Goal: Task Accomplishment & Management: Use online tool/utility

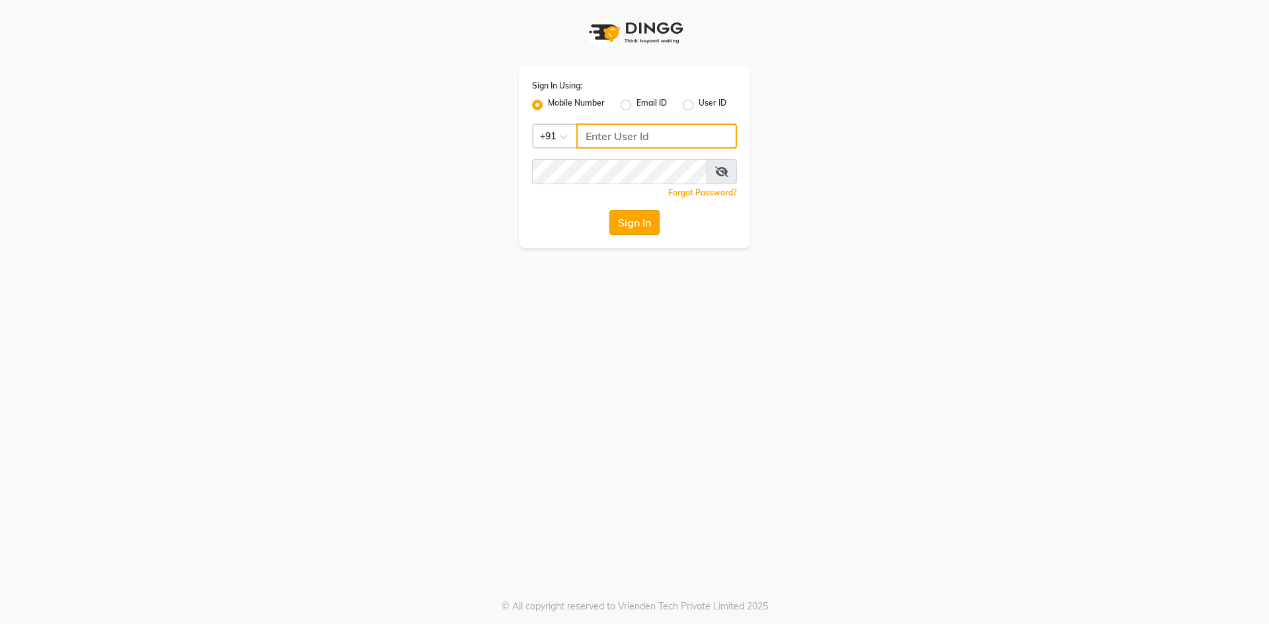
type input "9310550407"
click at [636, 218] on button "Sign In" at bounding box center [634, 222] width 50 height 25
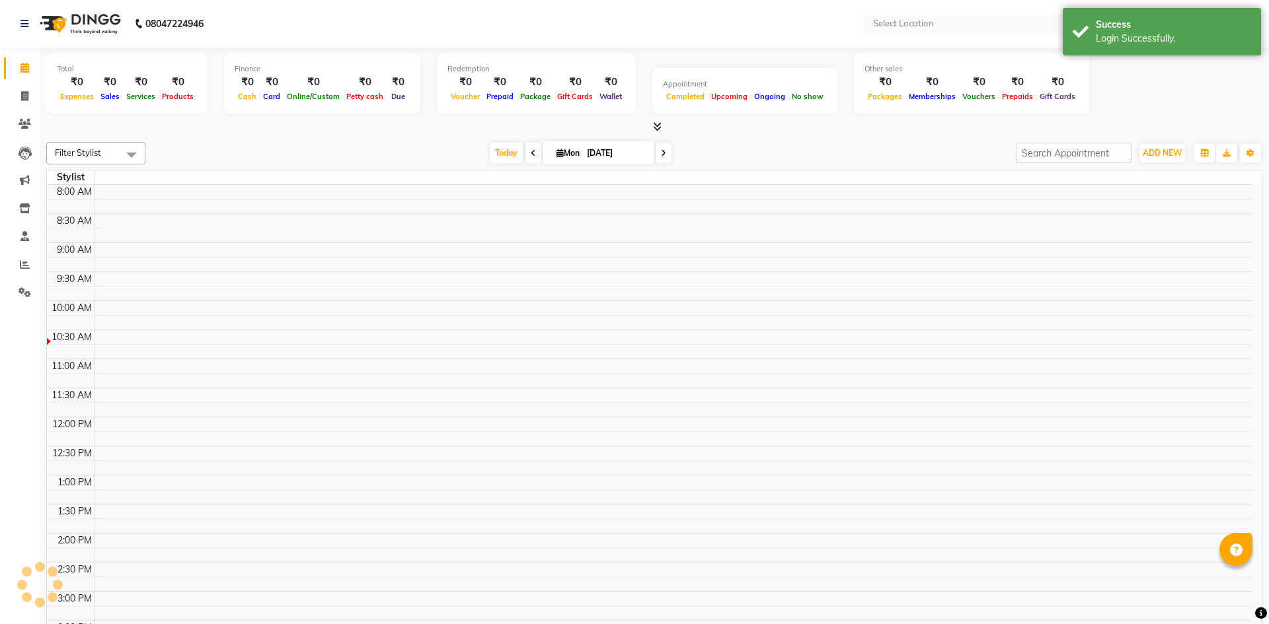
select select "en"
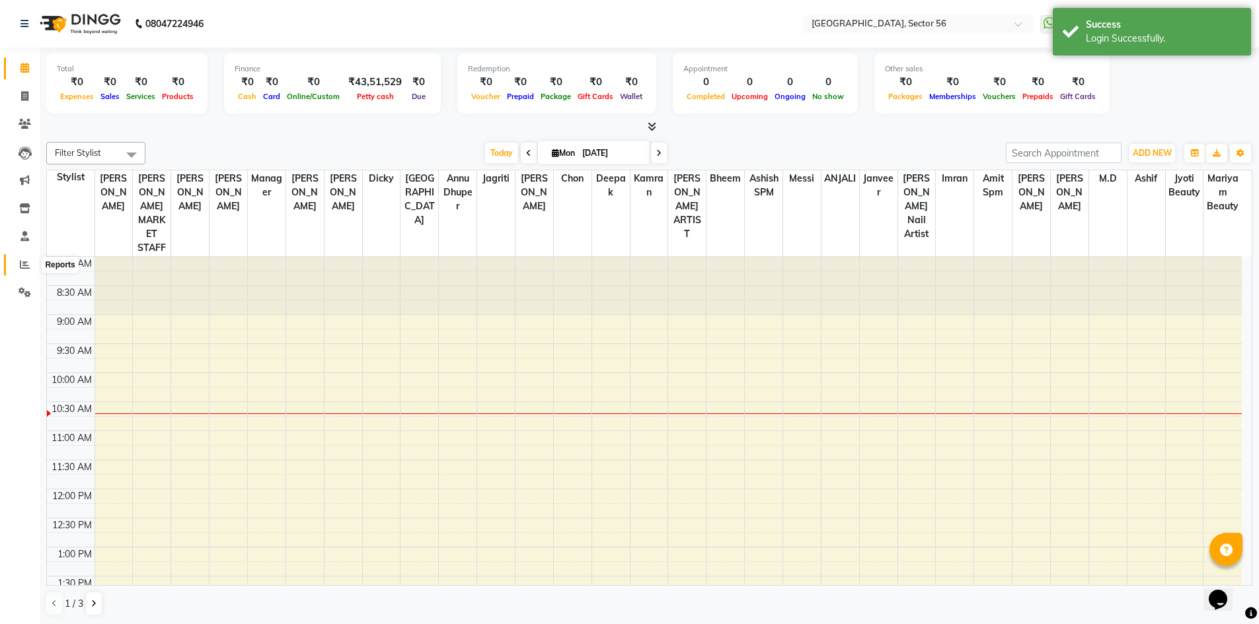
click at [24, 262] on icon at bounding box center [25, 265] width 10 height 10
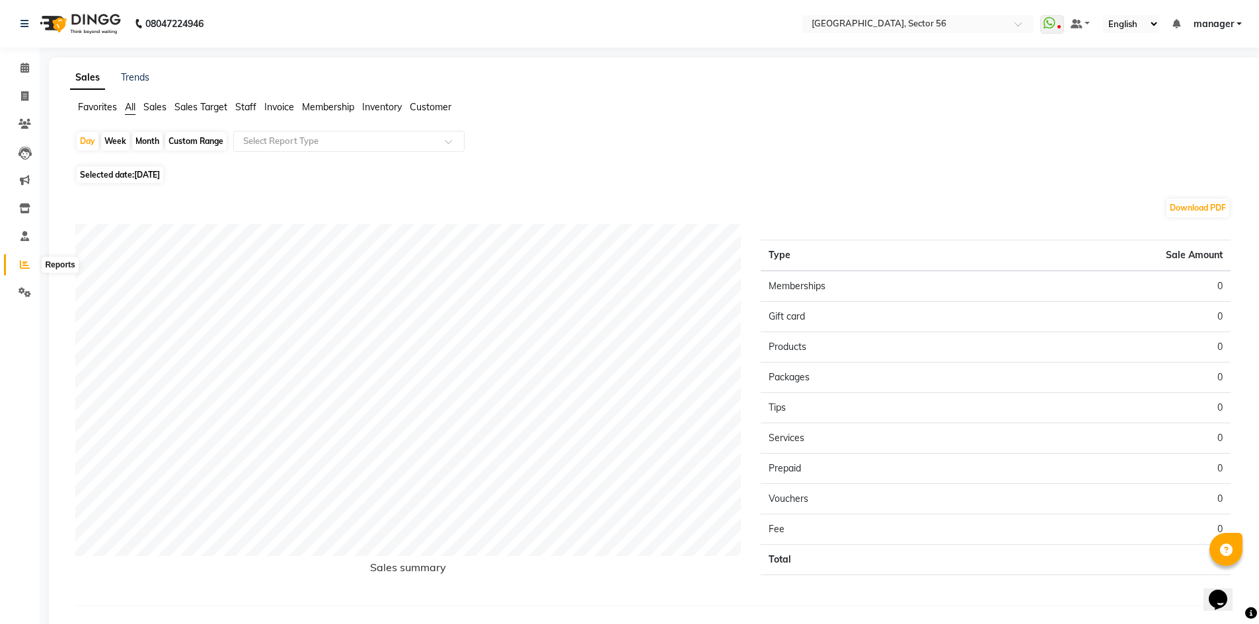
click at [24, 266] on icon at bounding box center [25, 265] width 10 height 10
click at [23, 261] on icon at bounding box center [25, 265] width 10 height 10
click at [26, 269] on icon at bounding box center [25, 265] width 10 height 10
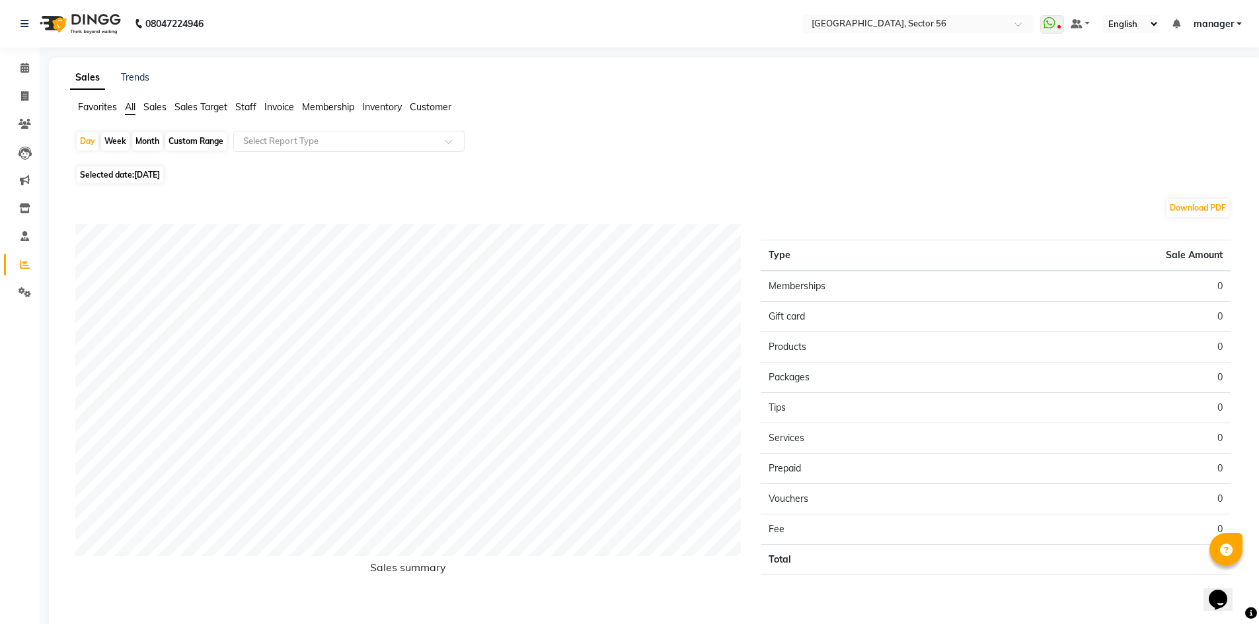
click at [25, 268] on icon at bounding box center [25, 265] width 10 height 10
click at [24, 97] on icon at bounding box center [24, 96] width 7 height 10
select select "service"
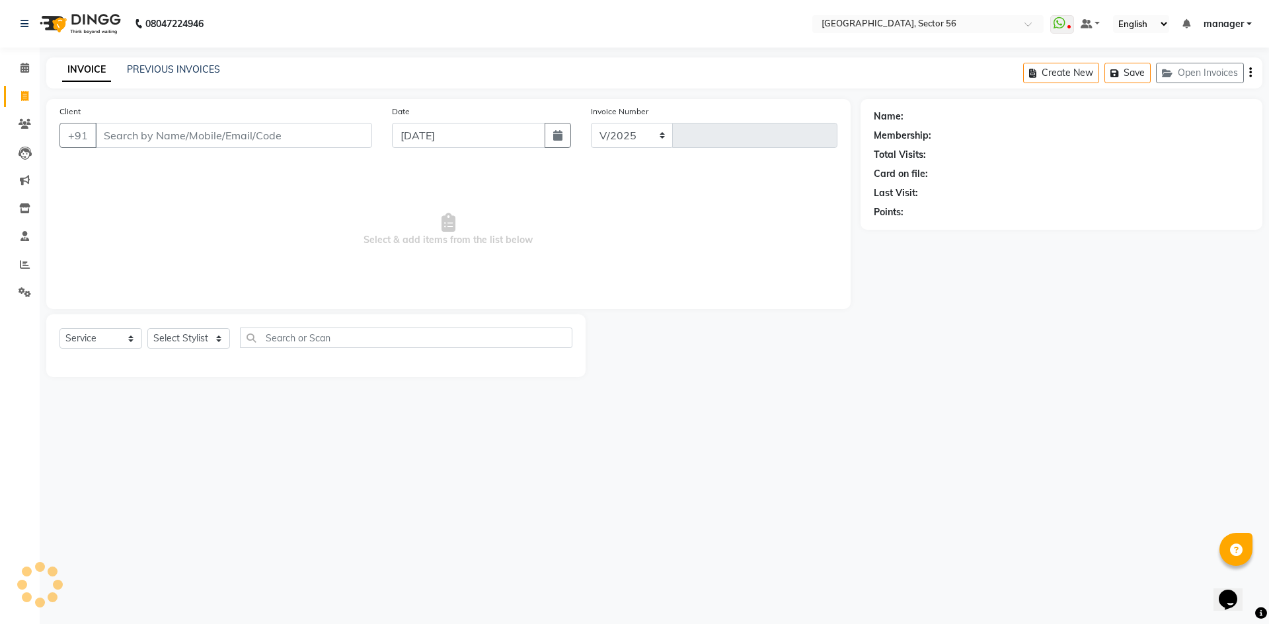
select select "5557"
type input "5995"
click at [26, 264] on icon at bounding box center [25, 265] width 10 height 10
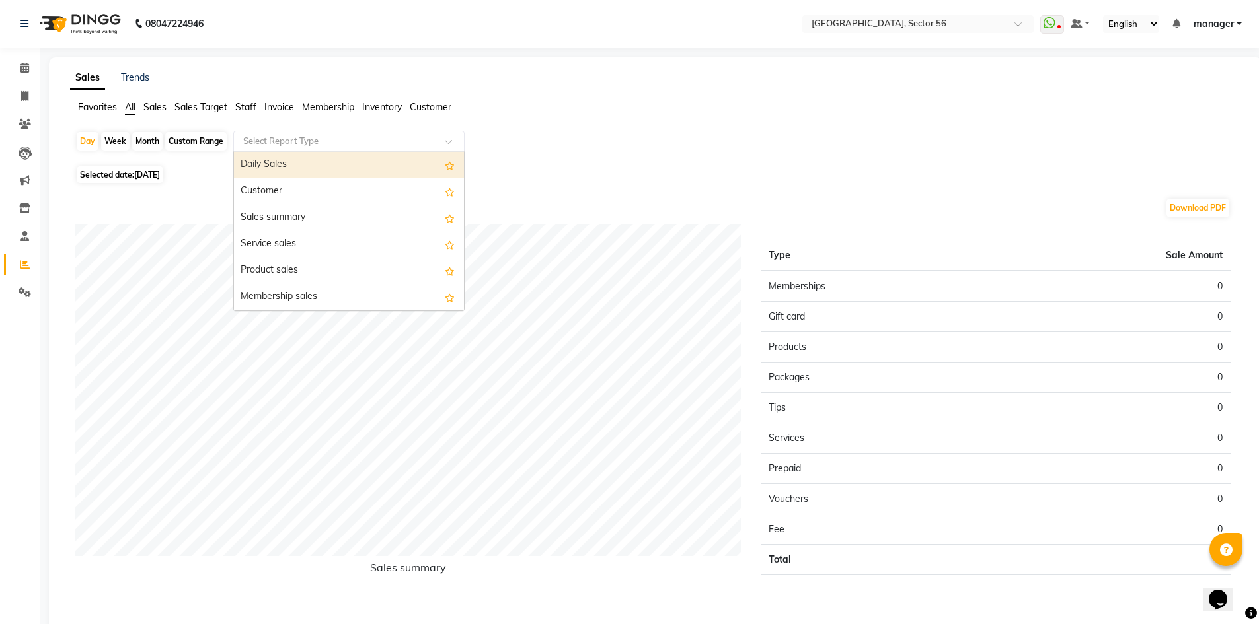
click at [296, 142] on input "text" at bounding box center [336, 141] width 190 height 13
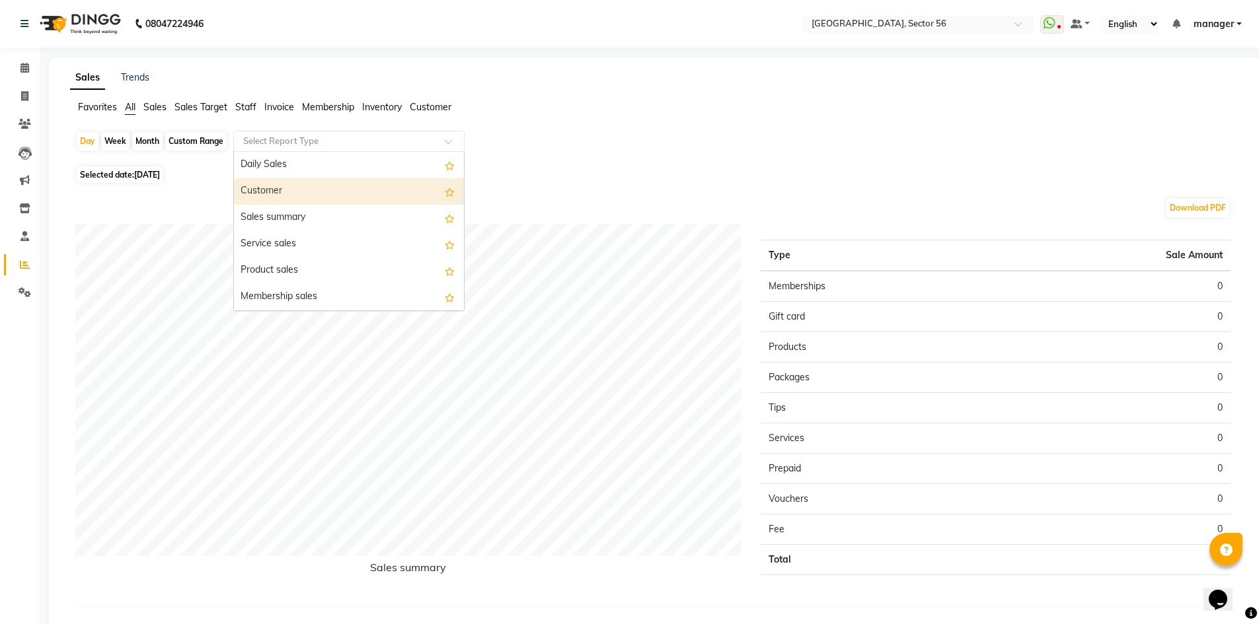
click at [145, 136] on div "Month" at bounding box center [147, 141] width 30 height 19
select select "9"
select select "2025"
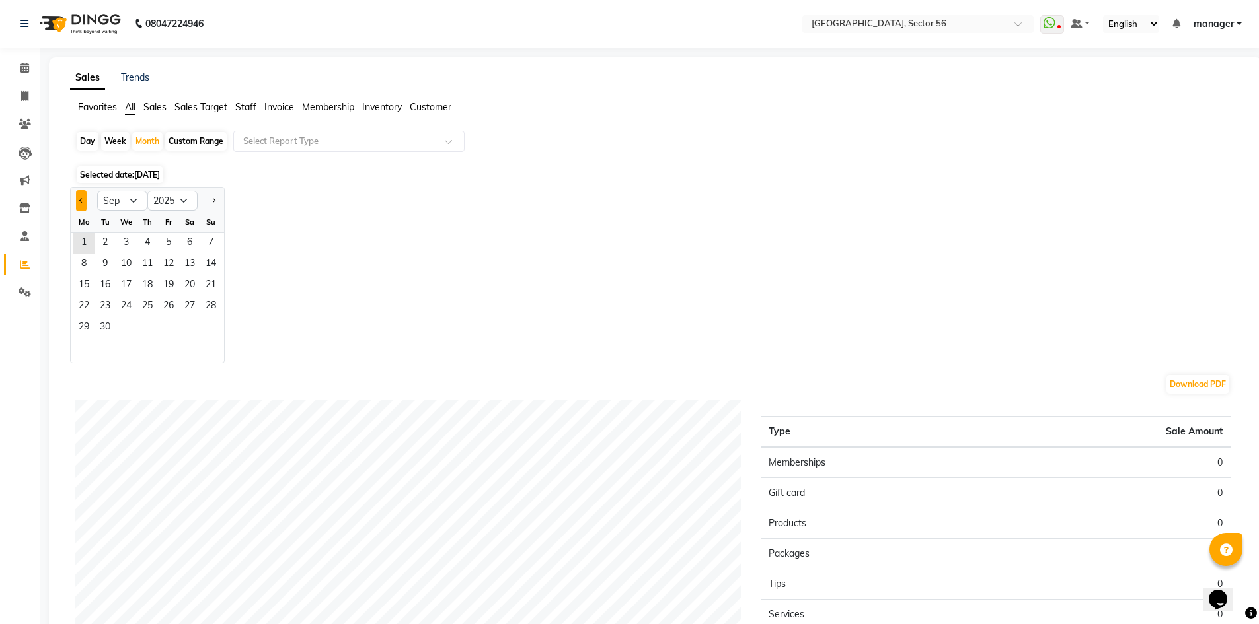
click at [85, 194] on button "Previous month" at bounding box center [81, 200] width 11 height 21
select select "8"
click at [342, 135] on input "text" at bounding box center [336, 141] width 190 height 13
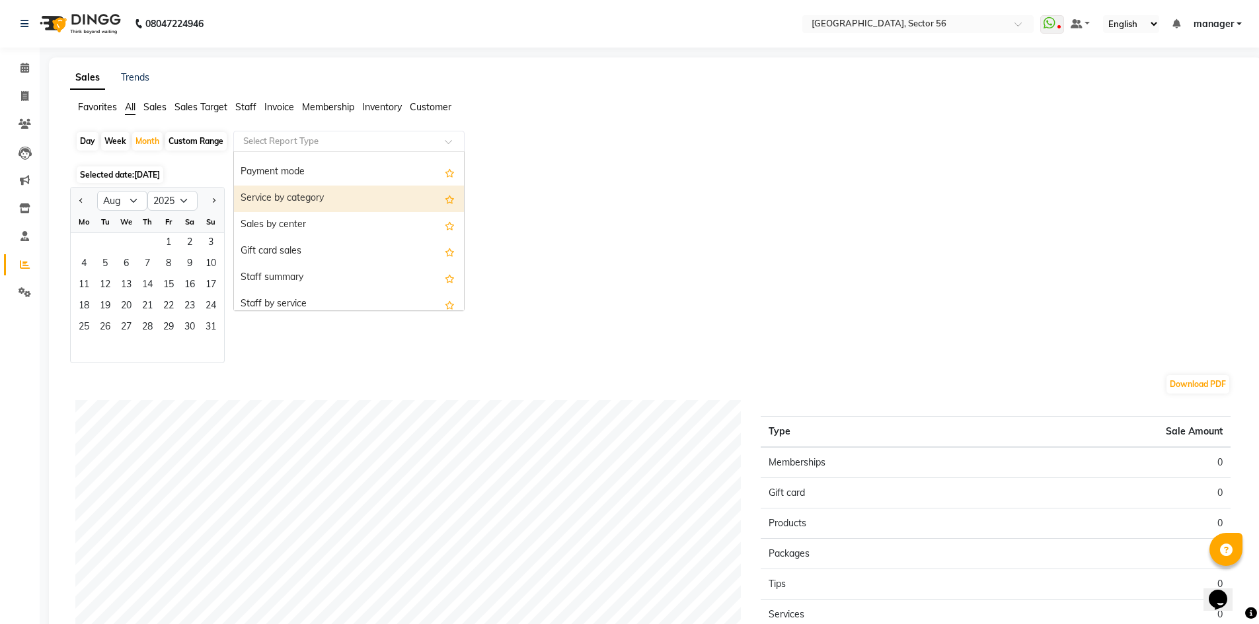
scroll to position [264, 0]
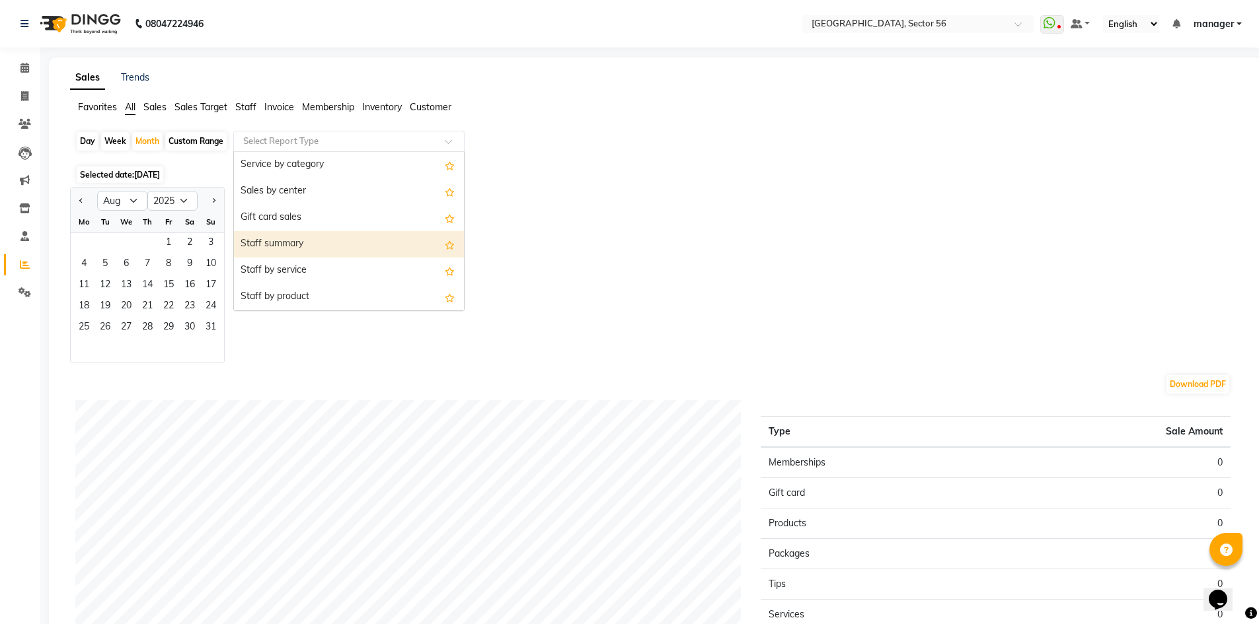
click at [356, 238] on div "Staff summary" at bounding box center [349, 244] width 230 height 26
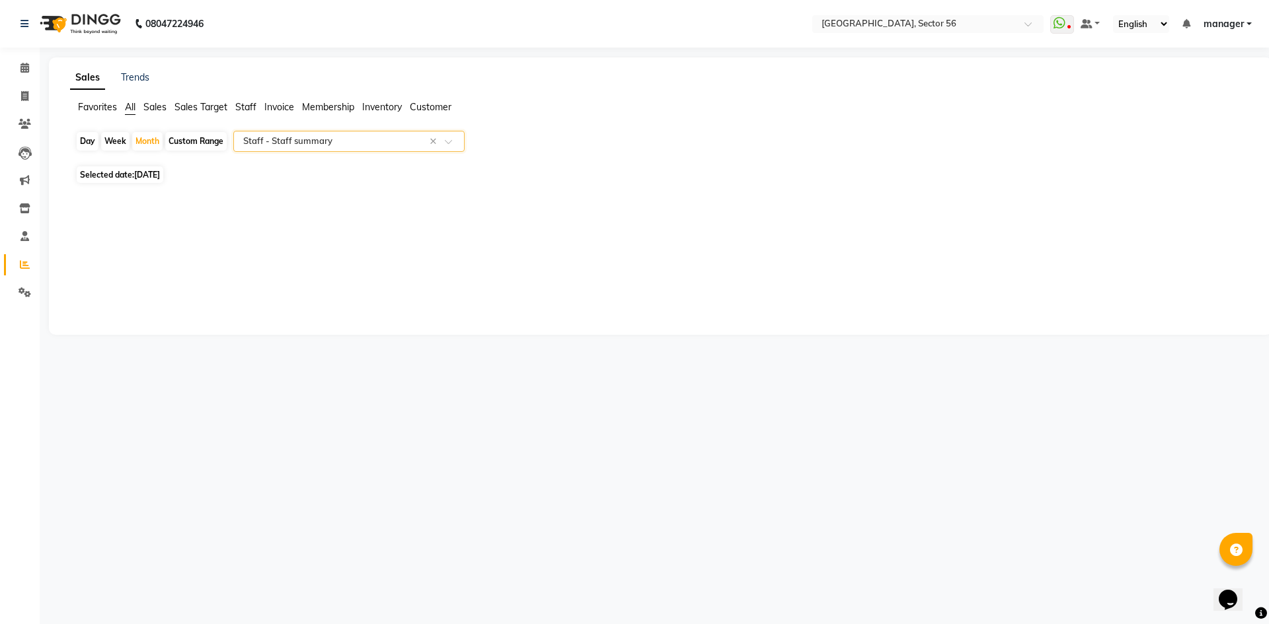
click at [128, 172] on span "Selected date: [DATE]" at bounding box center [120, 175] width 87 height 17
select select "9"
select select "2025"
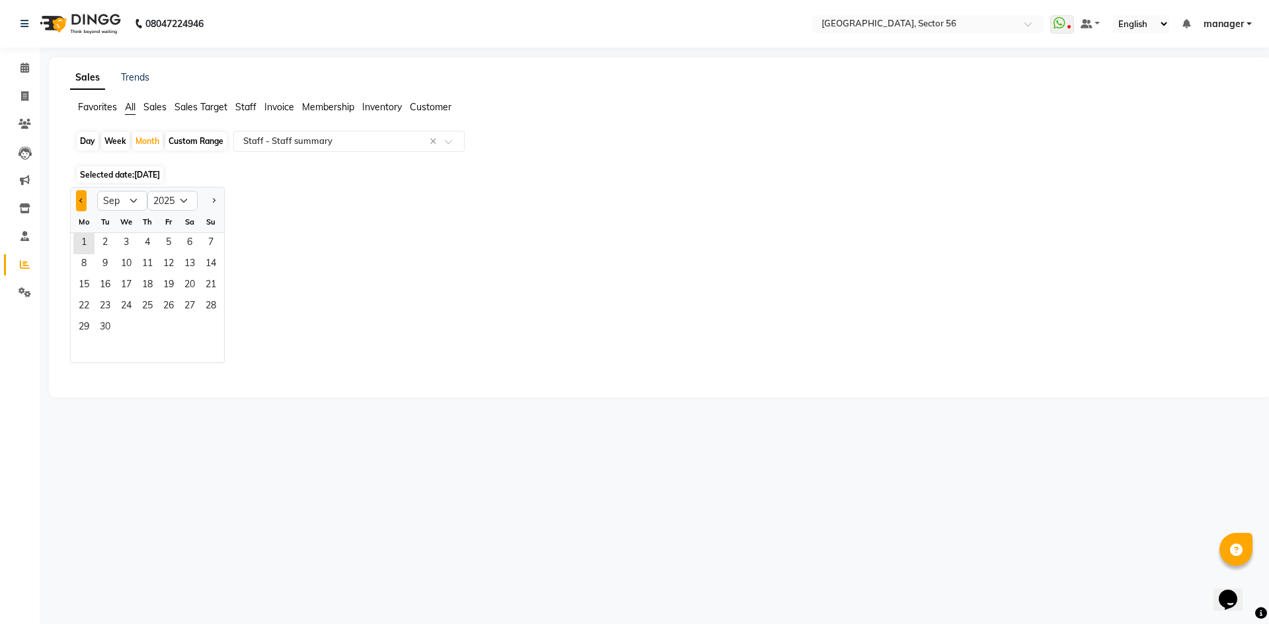
click at [77, 201] on button "Previous month" at bounding box center [81, 200] width 11 height 21
select select "8"
click at [181, 268] on span "9" at bounding box center [189, 264] width 21 height 21
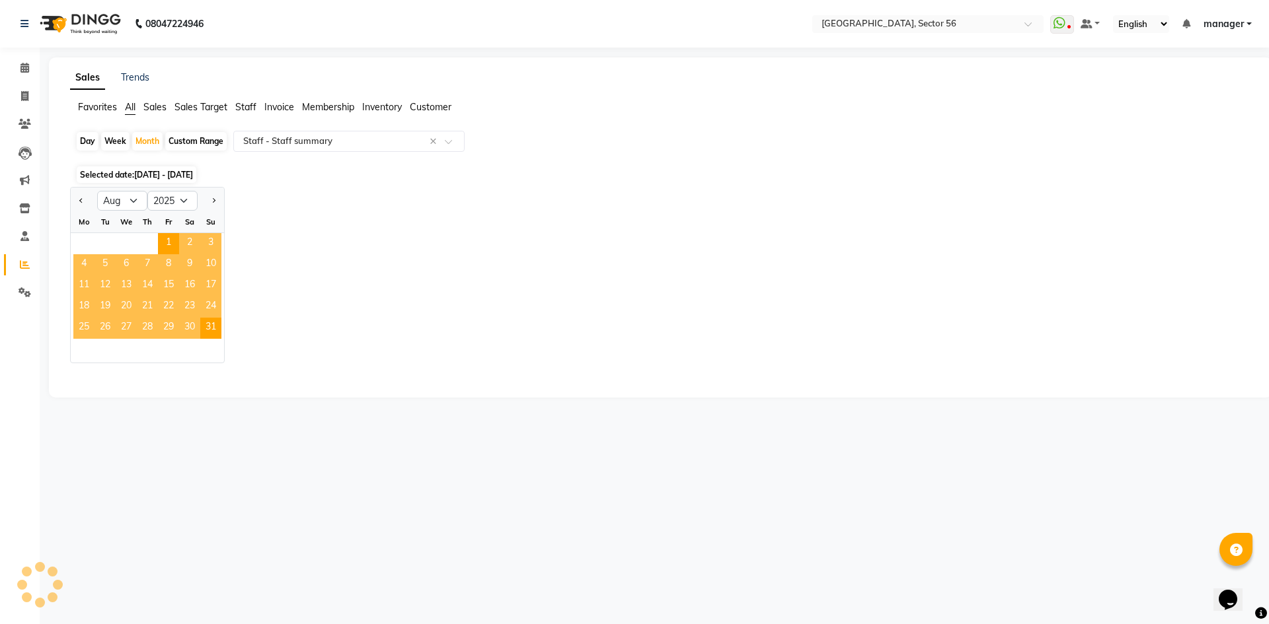
select select "full_report"
select select "csv"
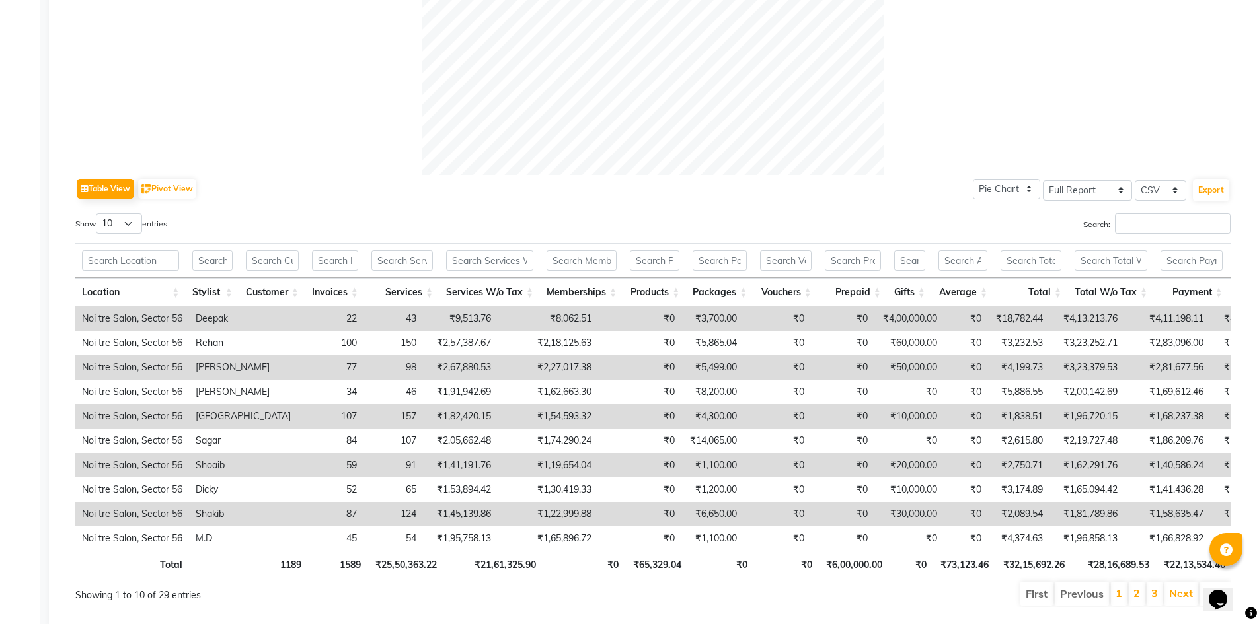
scroll to position [547, 0]
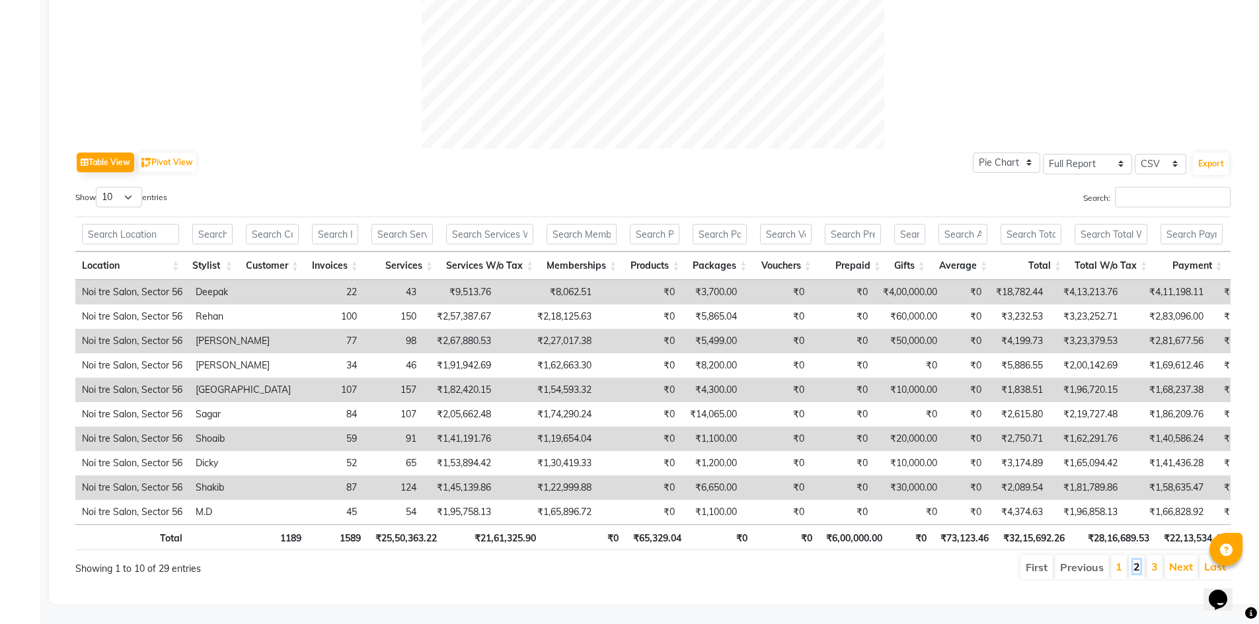
click at [1137, 560] on link "2" at bounding box center [1136, 566] width 7 height 13
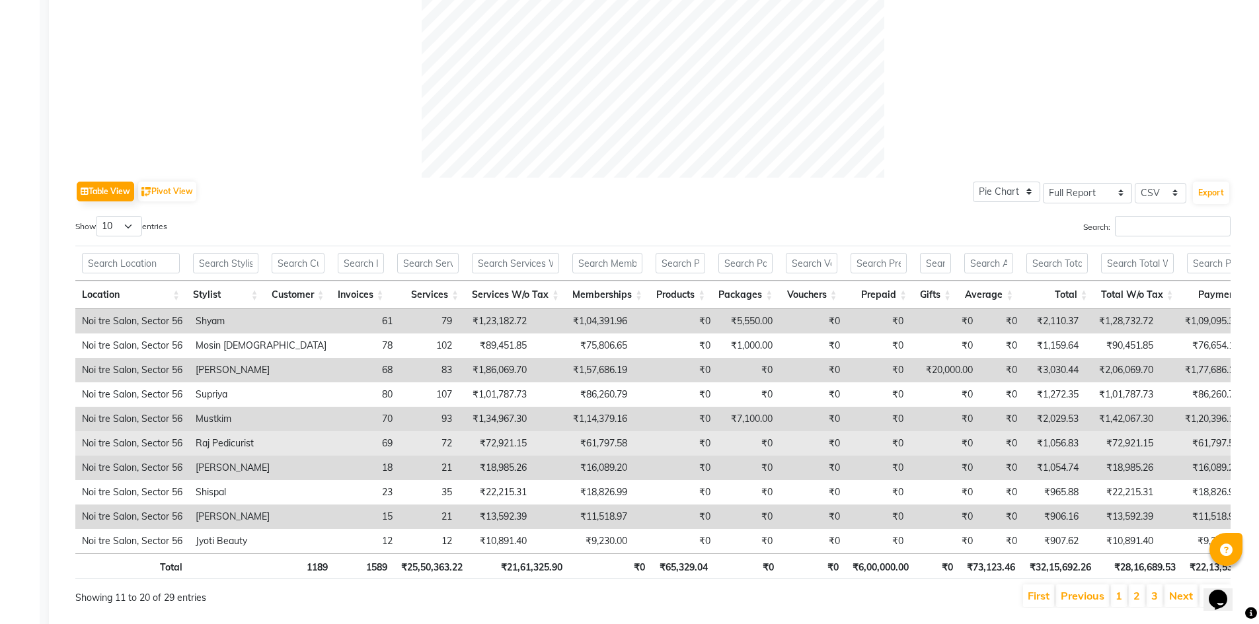
scroll to position [546, 0]
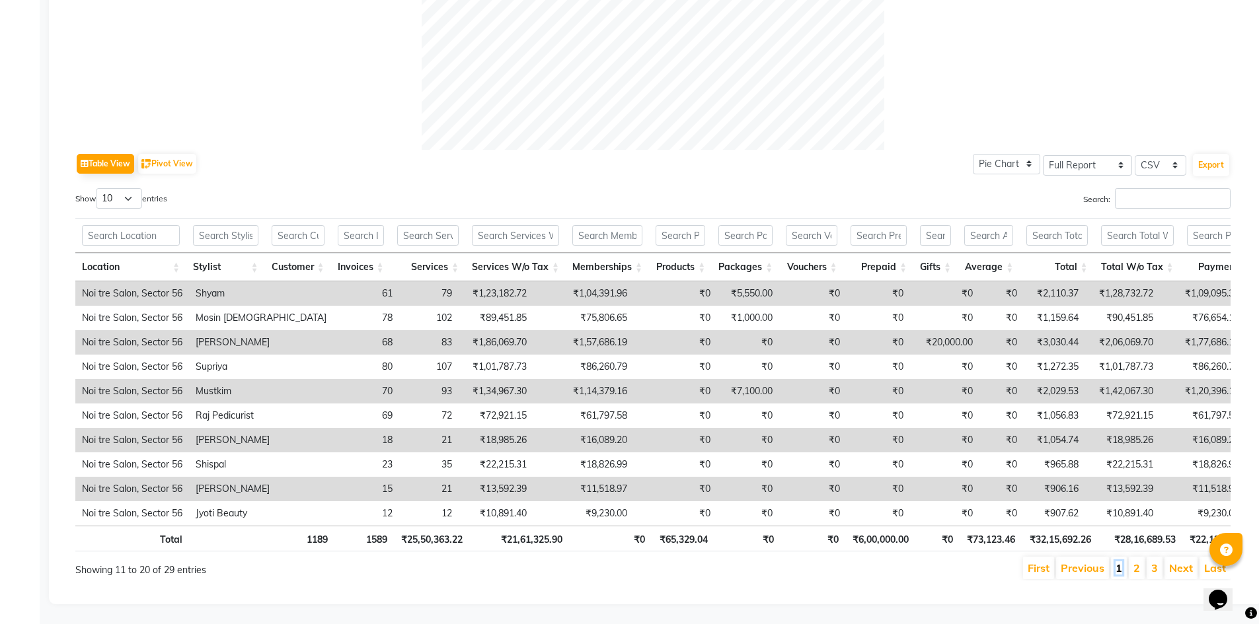
click at [1121, 562] on link "1" at bounding box center [1118, 568] width 7 height 13
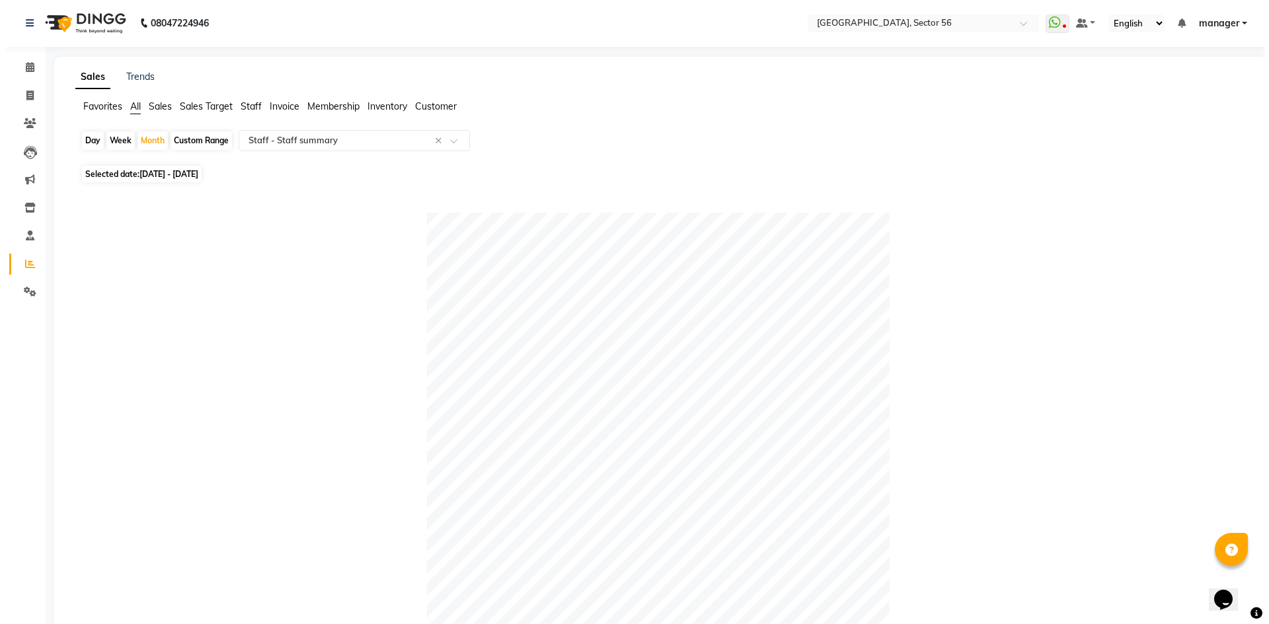
scroll to position [0, 0]
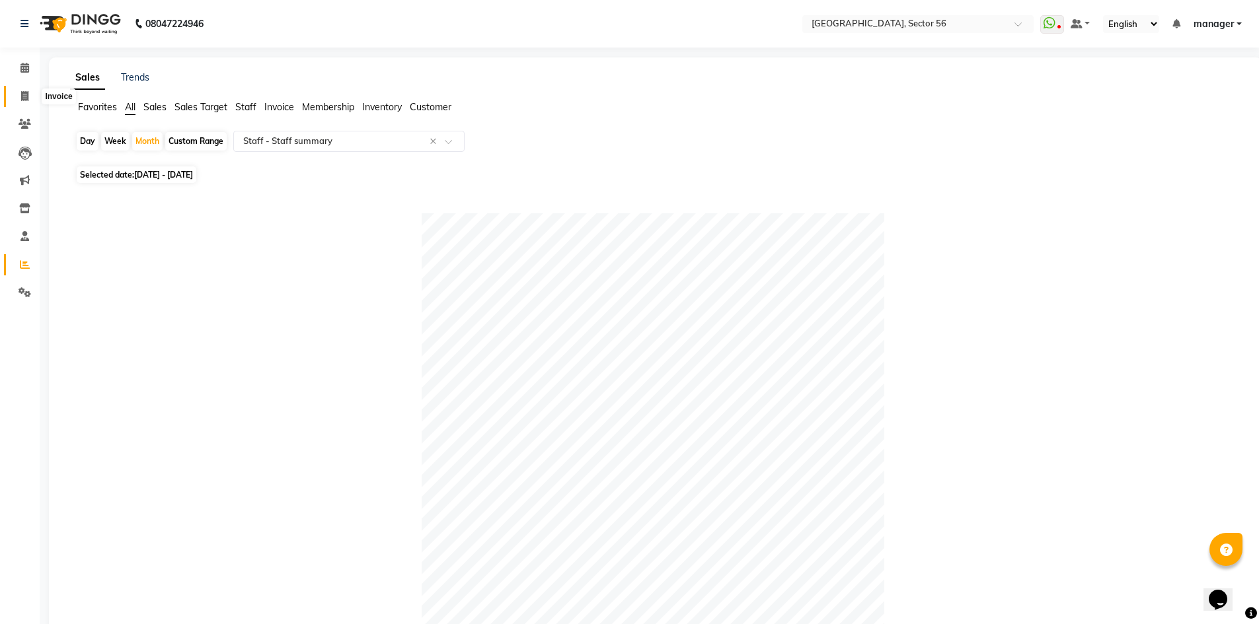
click at [24, 95] on icon at bounding box center [24, 96] width 7 height 10
select select "service"
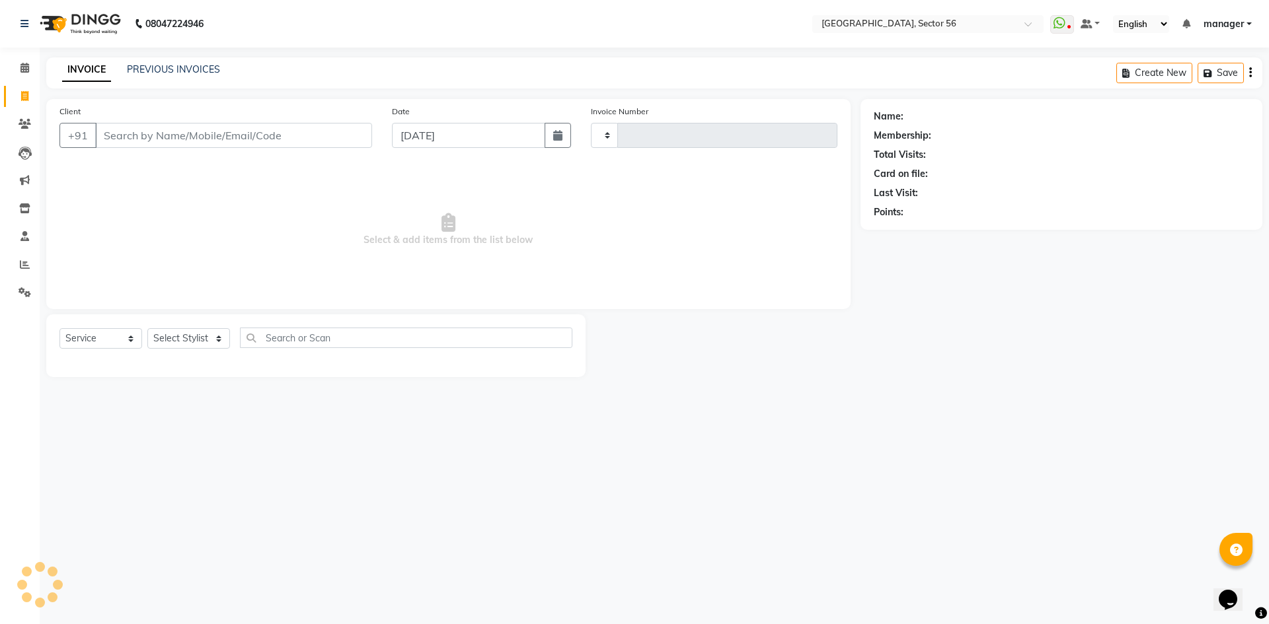
type input "5995"
select select "5557"
